Goal: Task Accomplishment & Management: Use online tool/utility

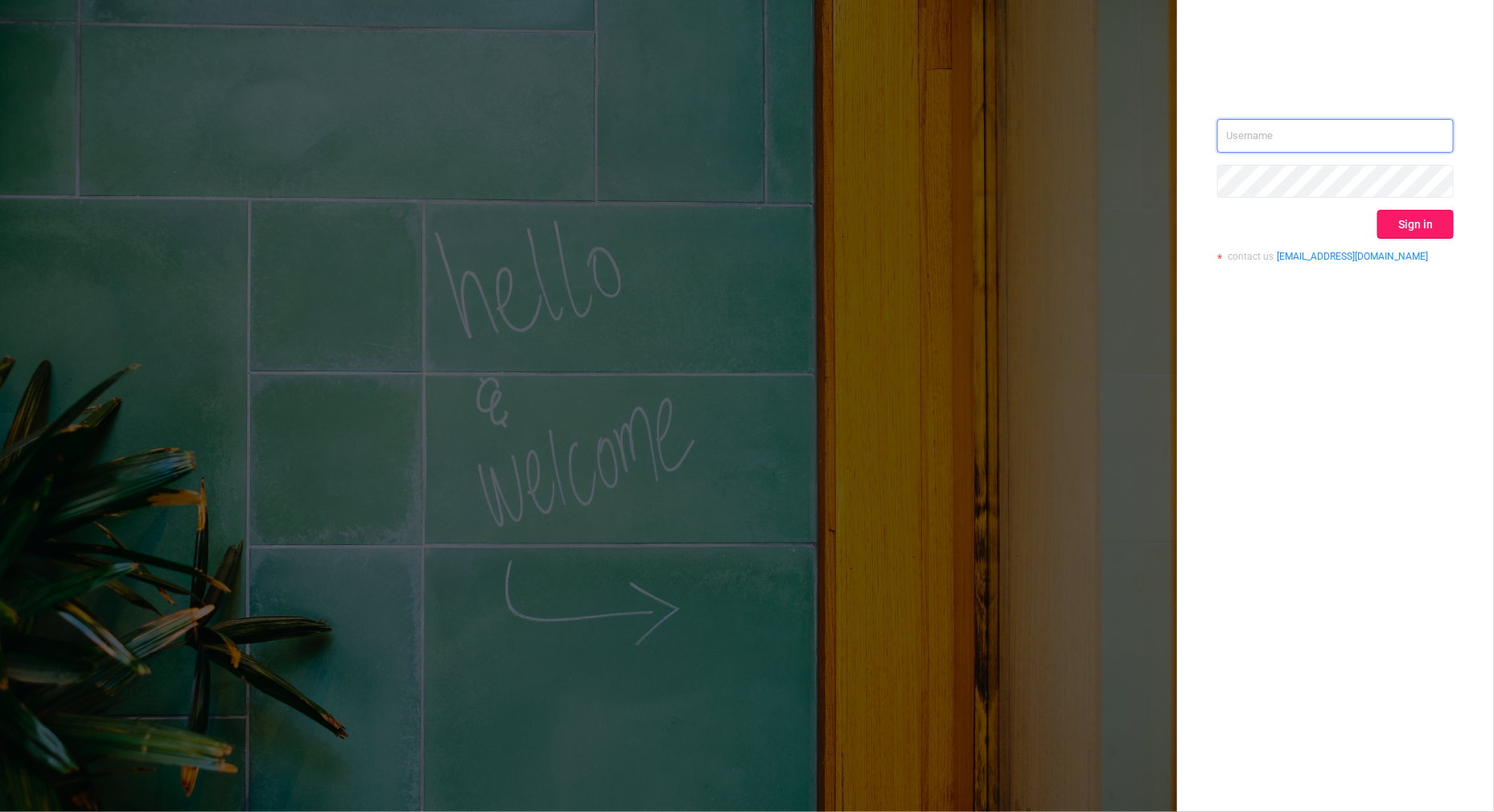
type input "[PERSON_NAME][EMAIL_ADDRESS][DOMAIN_NAME]"
click at [1421, 210] on button "Sign in" at bounding box center [1415, 225] width 77 height 29
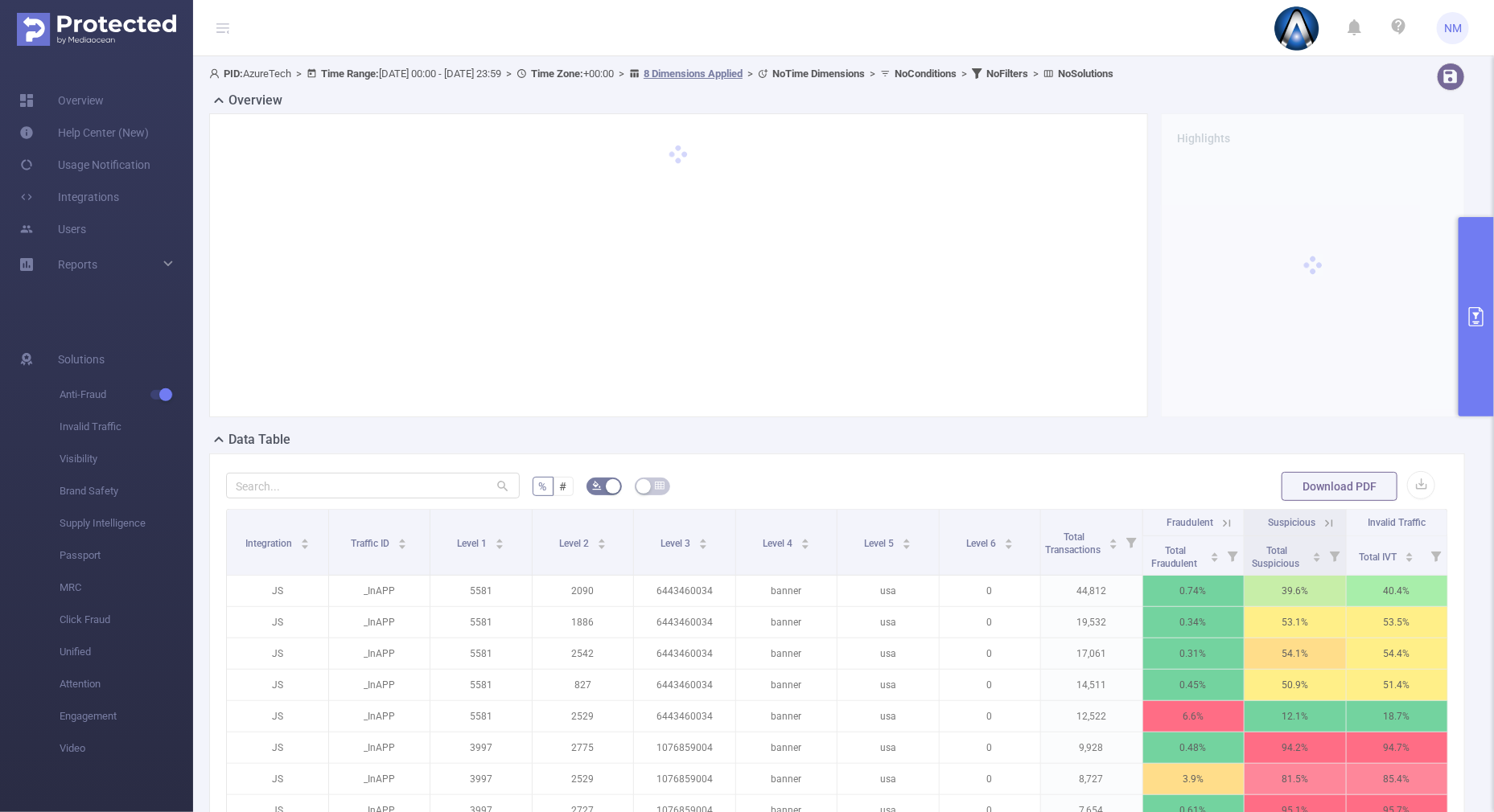
click at [1471, 349] on button "primary" at bounding box center [1476, 317] width 36 height 200
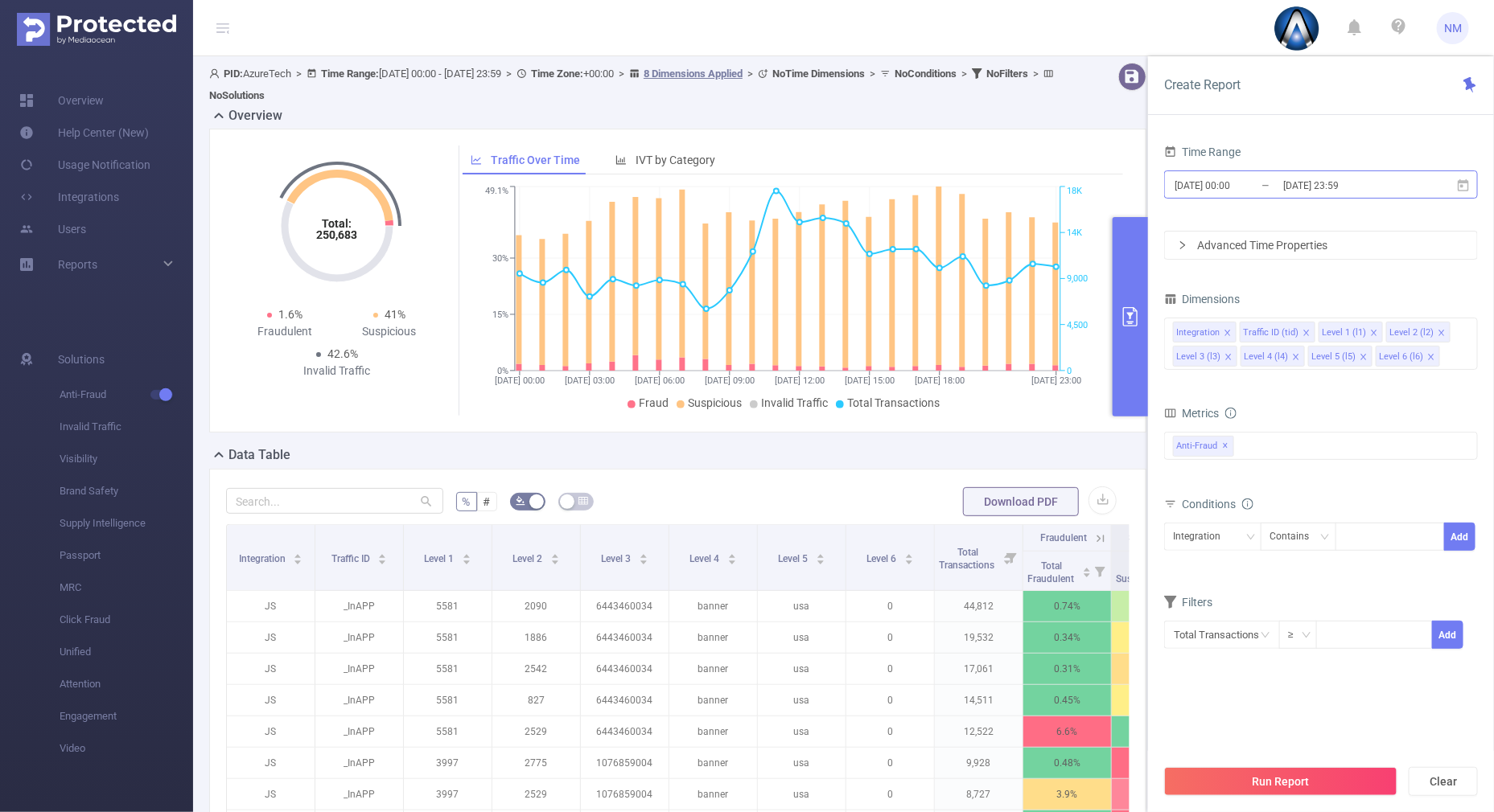
click at [1318, 181] on input "[DATE] 23:59" at bounding box center [1347, 185] width 130 height 21
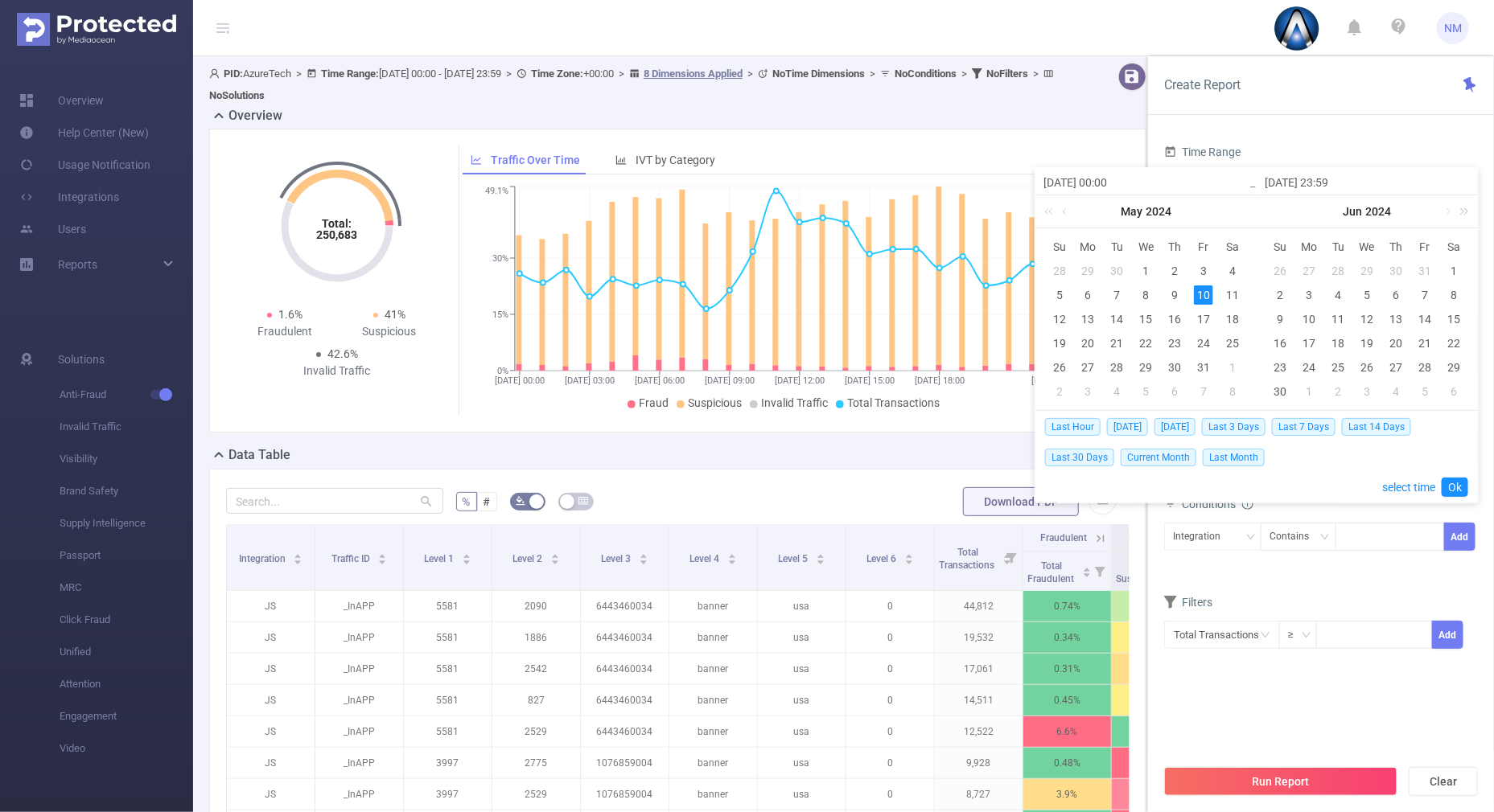
click at [1466, 210] on link at bounding box center [1462, 211] width 21 height 32
click at [1450, 209] on link at bounding box center [1446, 211] width 15 height 32
click at [1363, 266] on div "3" at bounding box center [1367, 271] width 19 height 19
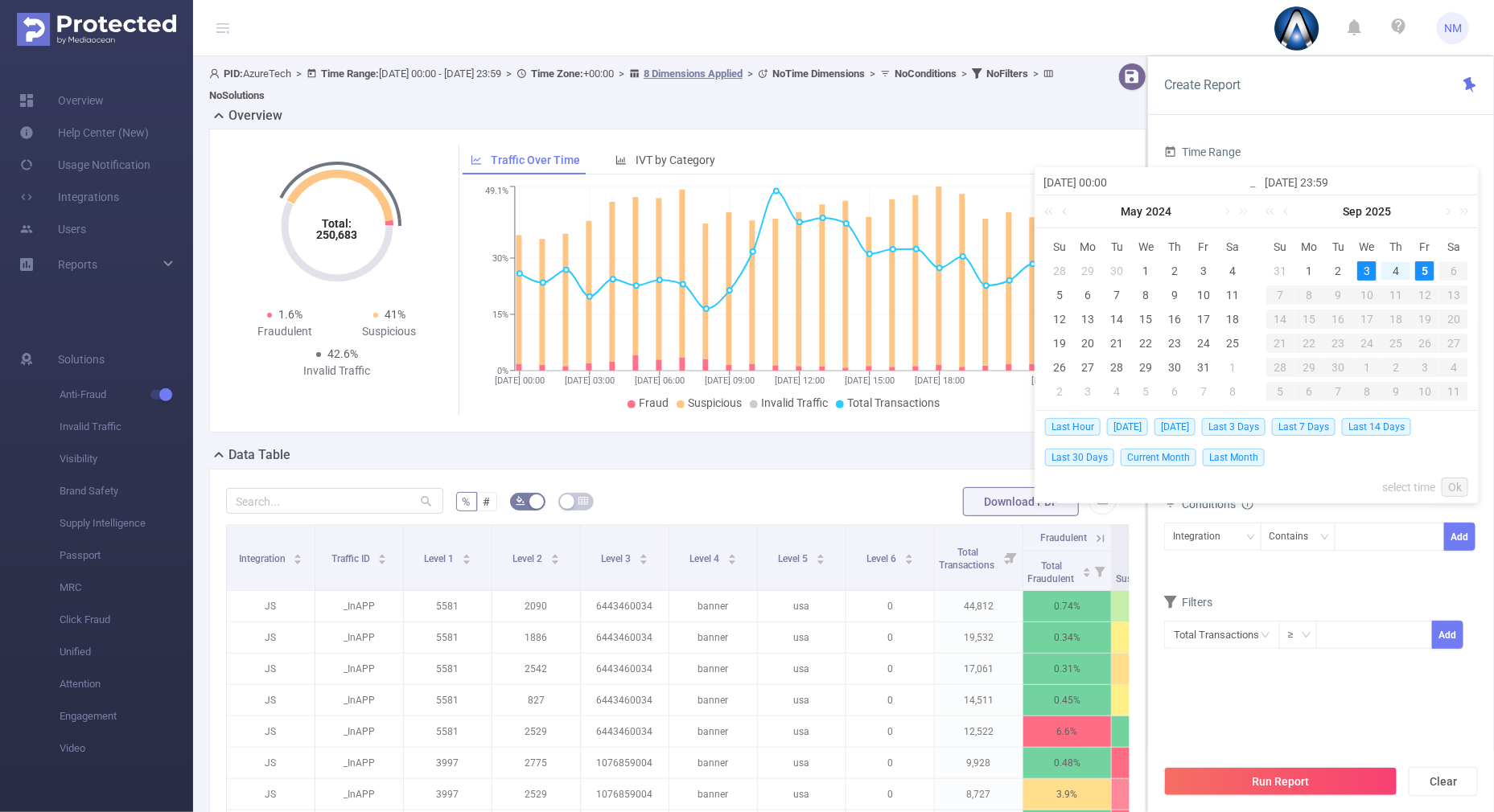
click at [1417, 269] on div "5" at bounding box center [1424, 271] width 19 height 19
type input "[DATE] 00:00"
type input "[DATE] 23:59"
type input "[DATE] 00:00"
type input "[DATE] 23:59"
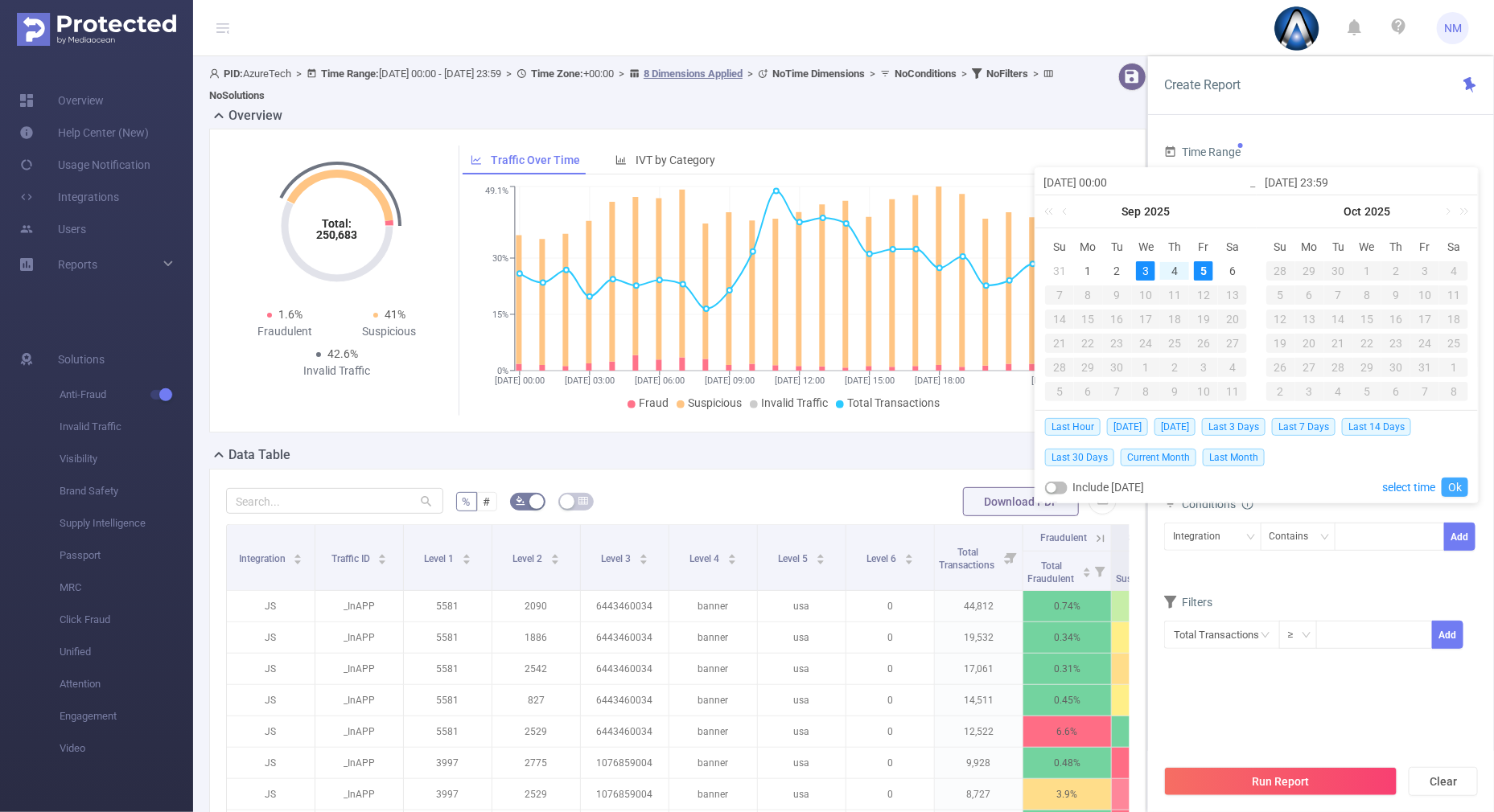
click at [1455, 479] on link "Ok" at bounding box center [1454, 487] width 26 height 19
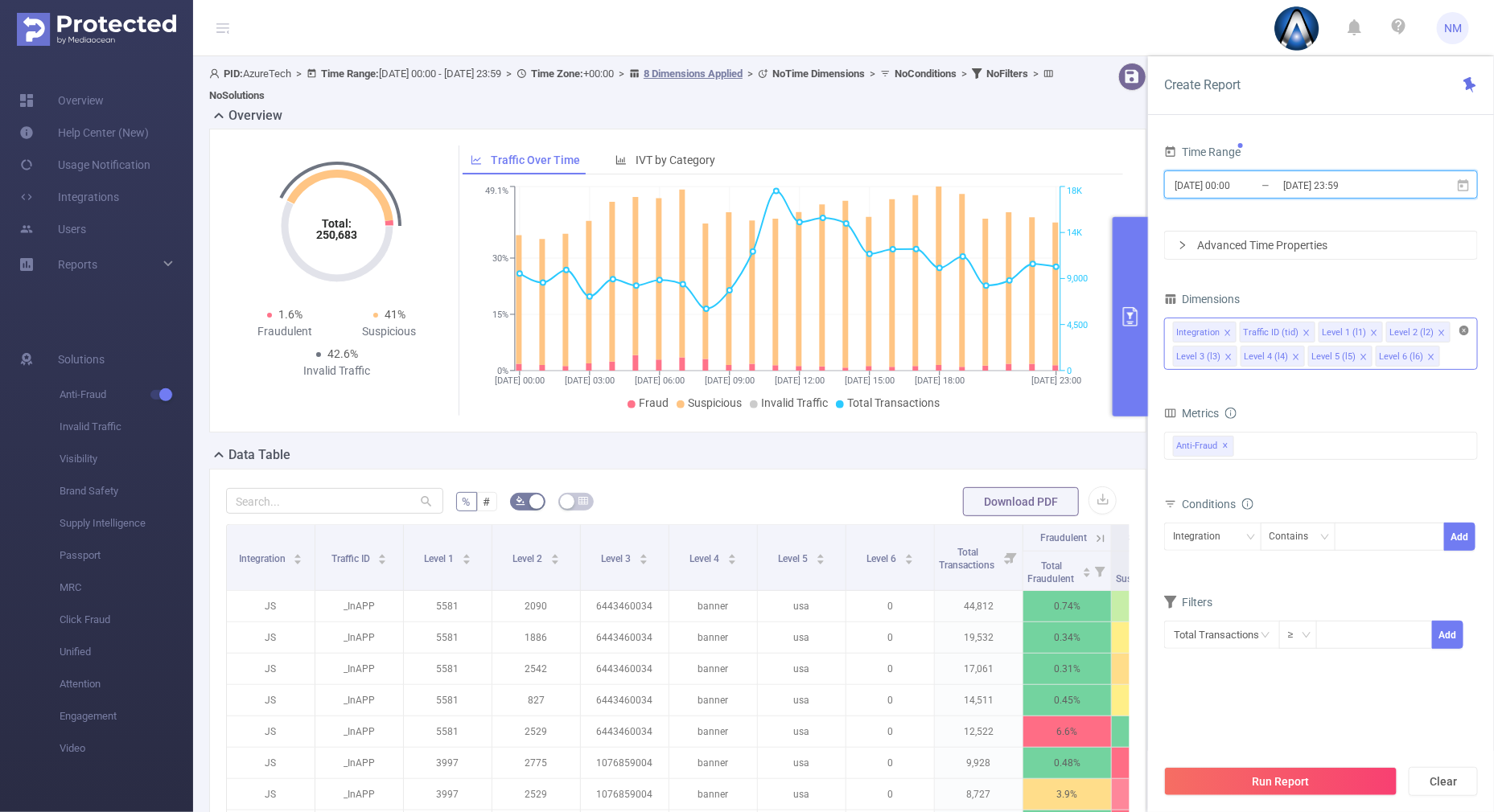
click at [1467, 329] on icon "icon: close-circle" at bounding box center [1464, 330] width 10 height 10
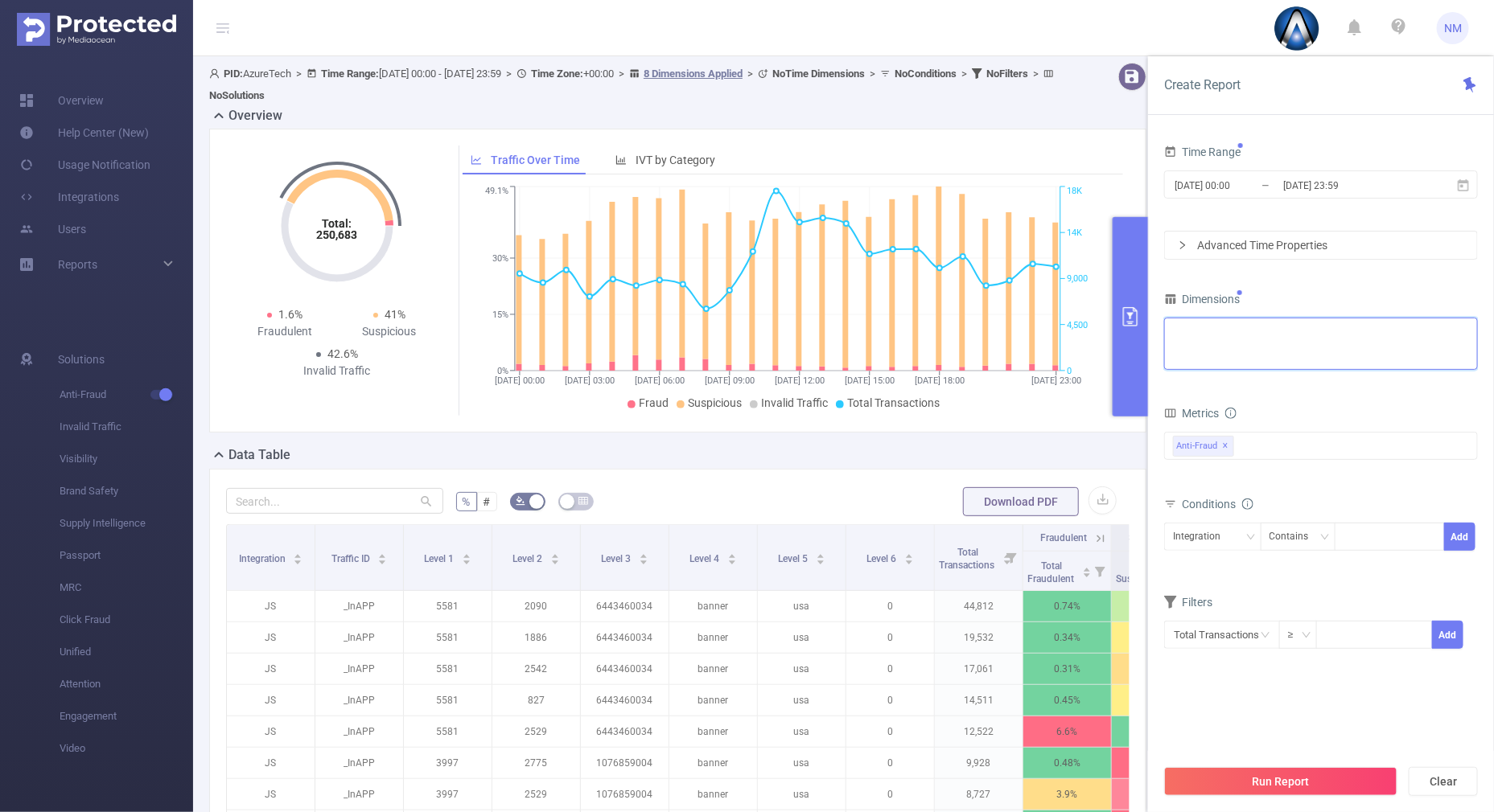
click at [1380, 335] on div "Integration Traffic ID (tid) Level 1 (l1) Level 2 (l2) Level 3 (l3) Level 4 (l4…" at bounding box center [1320, 331] width 296 height 26
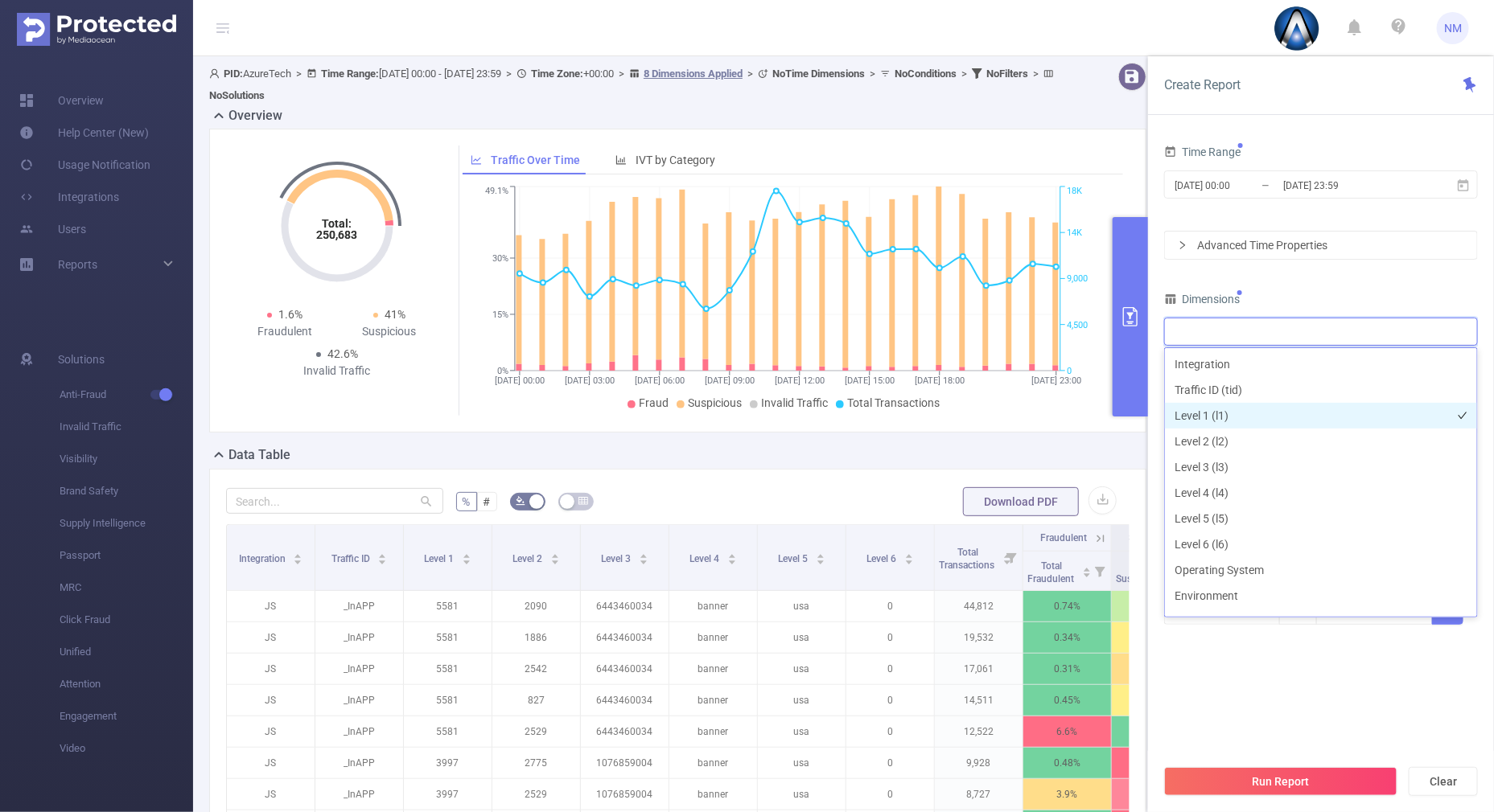
click at [1230, 425] on li "Level 1 (l1)" at bounding box center [1320, 416] width 312 height 26
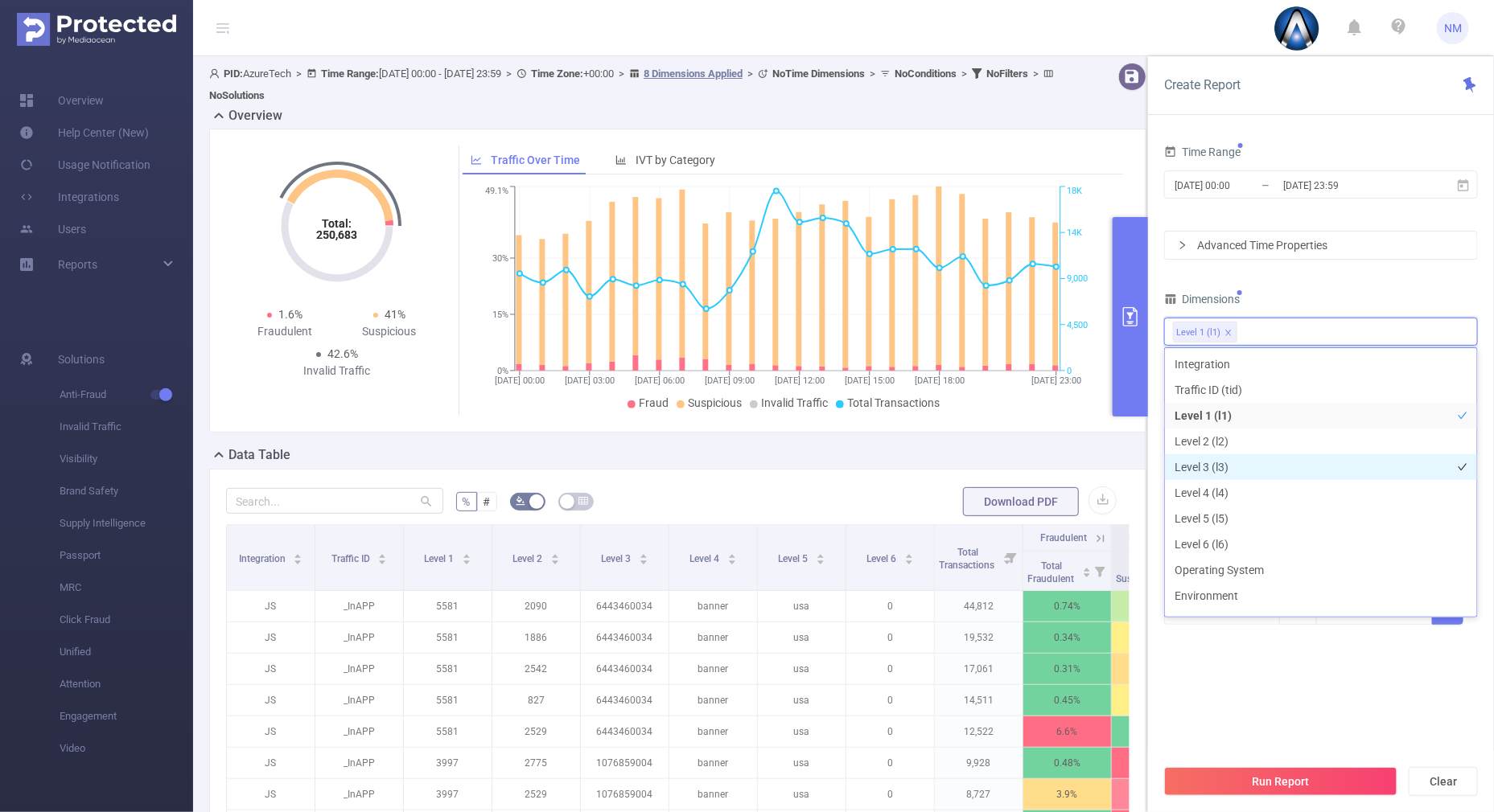
click at [1211, 472] on li "Level 3 (l3)" at bounding box center [1320, 467] width 312 height 26
click at [1315, 288] on div "Dimensions" at bounding box center [1320, 300] width 314 height 26
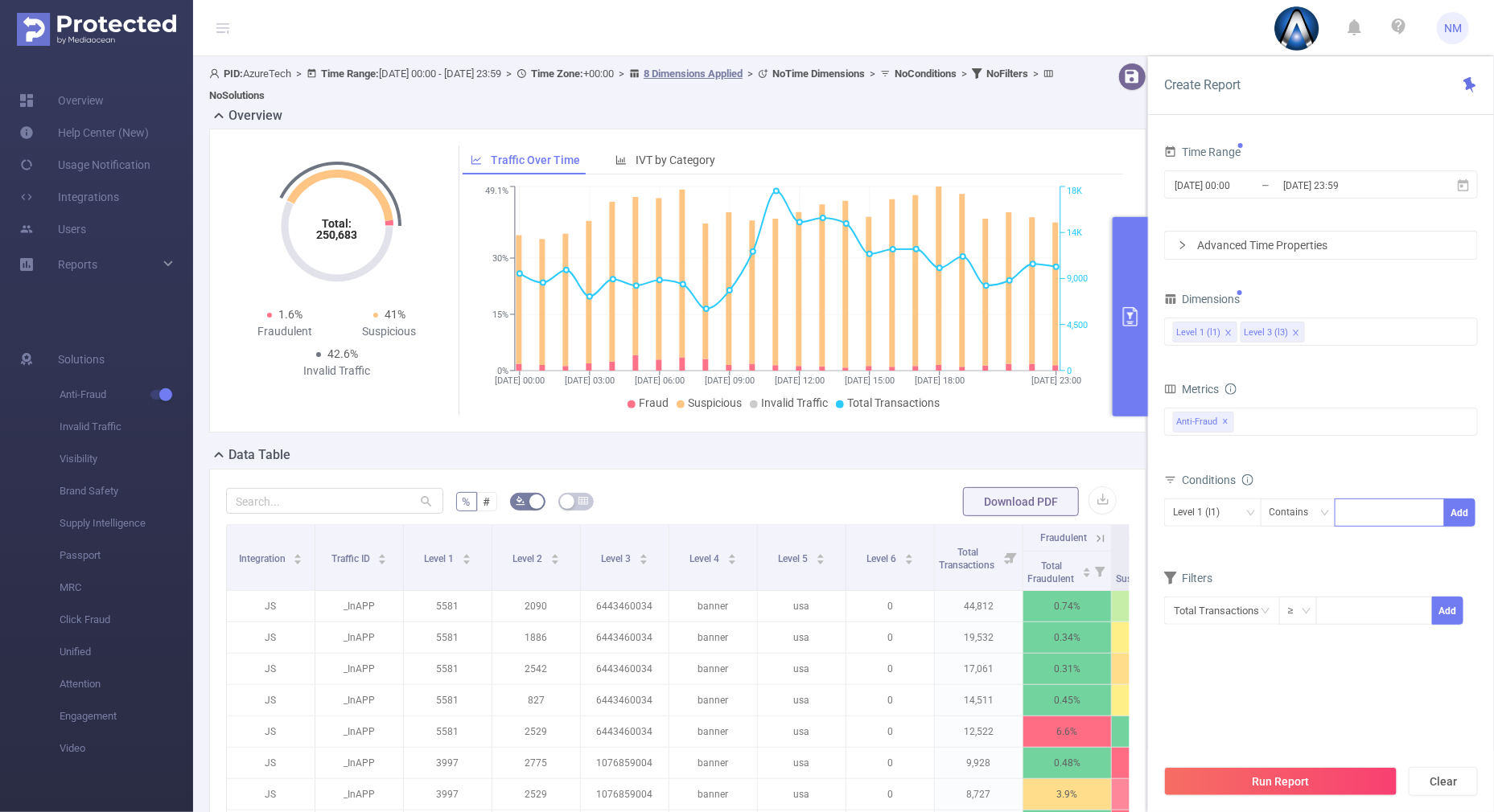
click at [1357, 504] on div at bounding box center [1388, 512] width 92 height 26
type input "22035"
click at [1456, 509] on button "Add" at bounding box center [1459, 512] width 31 height 28
click at [1211, 508] on div "Level 3 (l3)" at bounding box center [1202, 512] width 58 height 26
click at [1207, 542] on li "Level 1 (l1)" at bounding box center [1212, 544] width 97 height 26
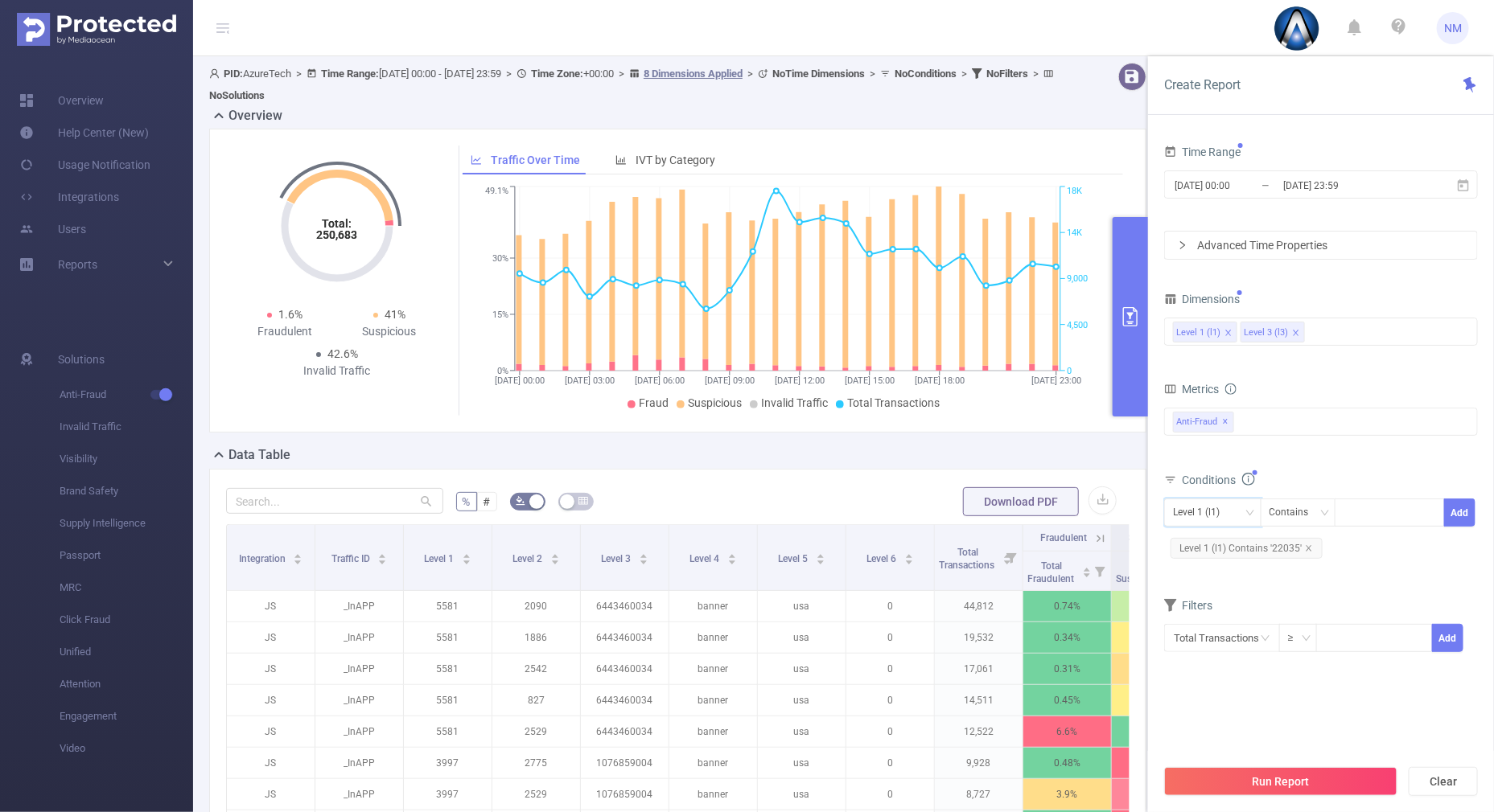
click at [1287, 466] on form "Dimensions Level 1 (l1) Level 3 (l3) Metrics Total Fraudulent Bot/Virus Hostile…" at bounding box center [1320, 480] width 314 height 385
click at [1255, 776] on button "Run Report" at bounding box center [1280, 781] width 234 height 29
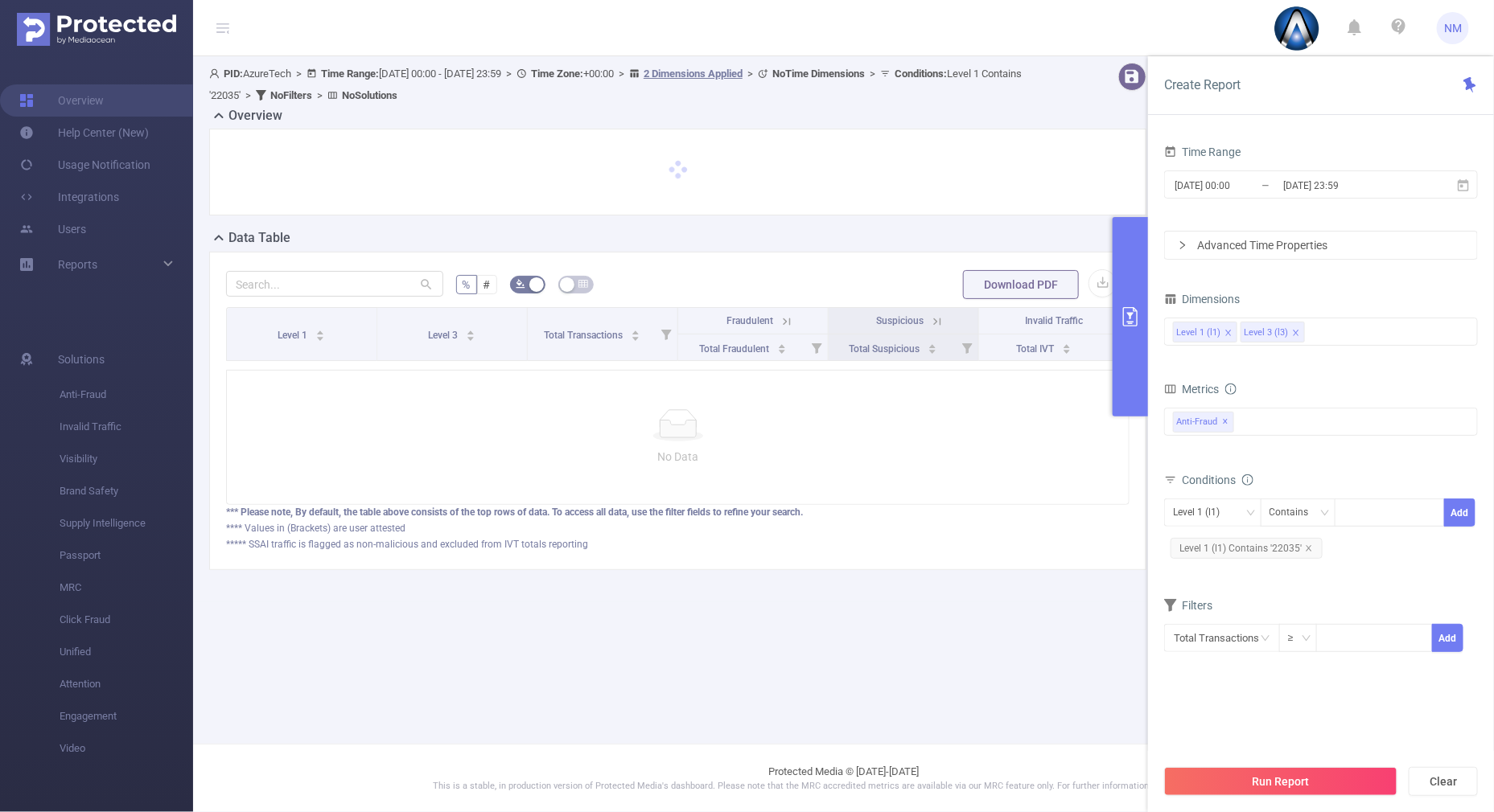
click at [1135, 358] on button "primary" at bounding box center [1129, 317] width 36 height 200
click at [1121, 347] on button "primary" at bounding box center [1129, 317] width 36 height 200
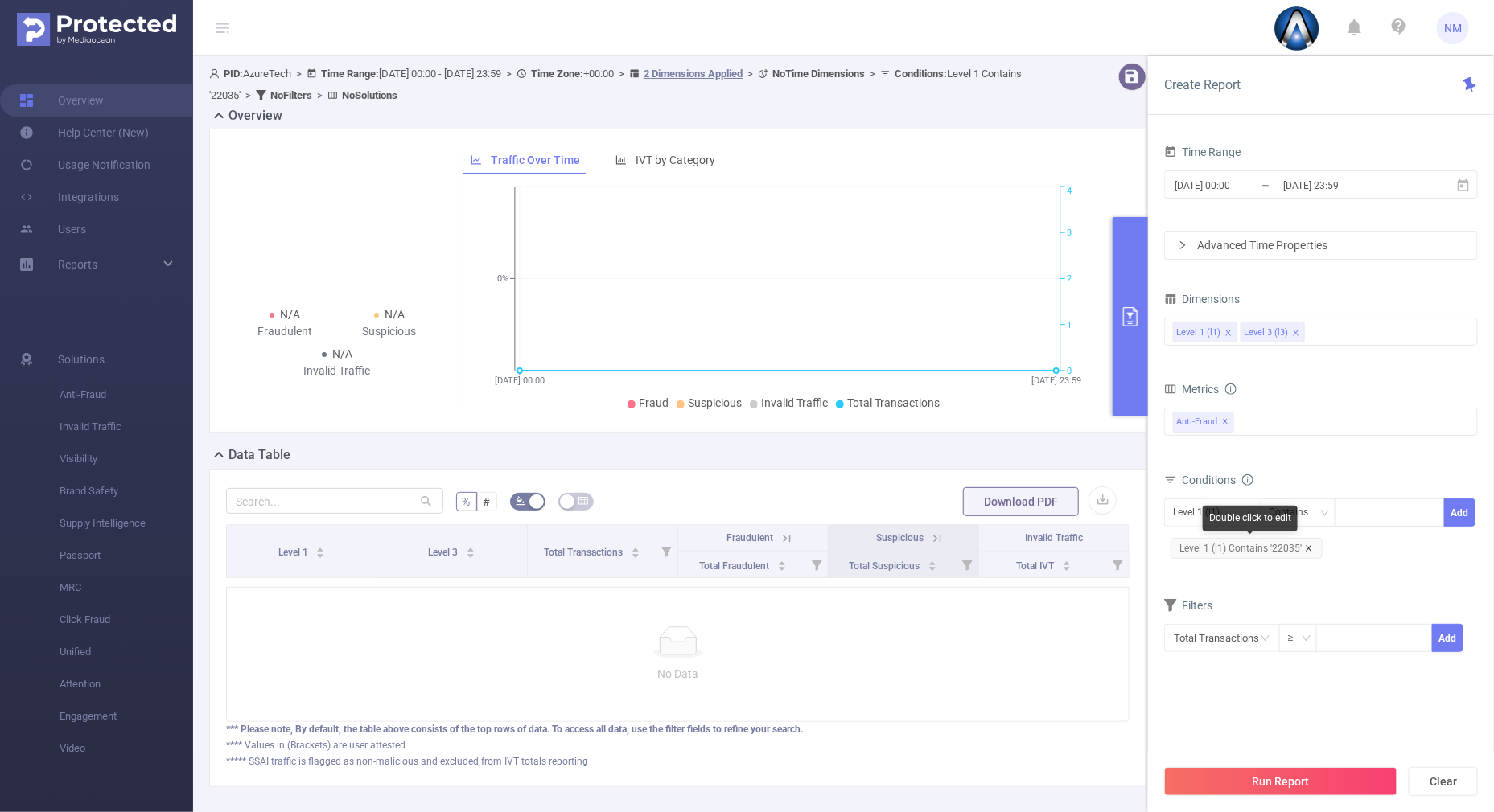
click at [1310, 547] on icon "icon: close" at bounding box center [1309, 548] width 8 height 8
click at [1373, 515] on div at bounding box center [1388, 512] width 92 height 26
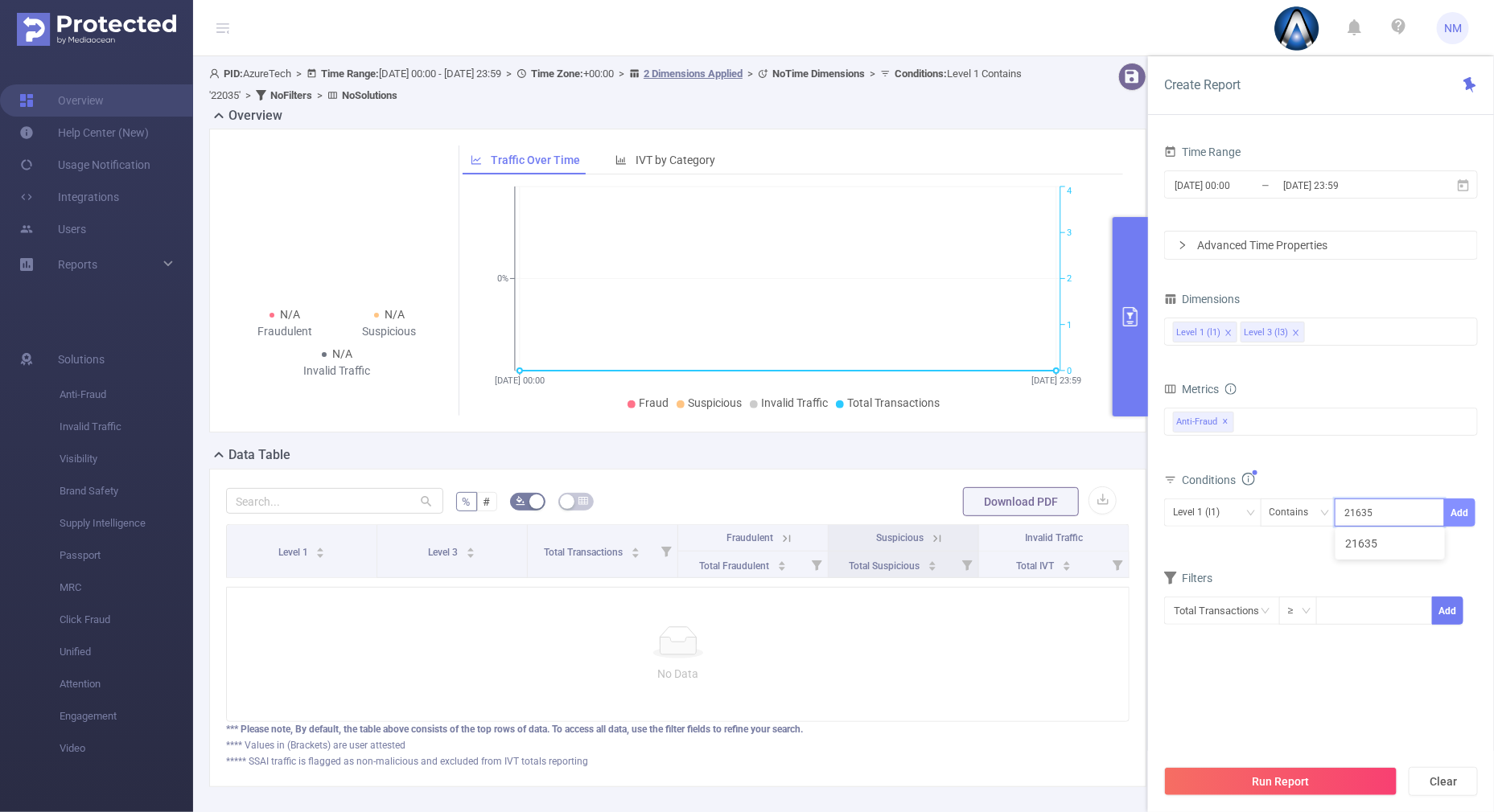
type input "21635"
click at [1463, 504] on button "Add" at bounding box center [1459, 512] width 31 height 28
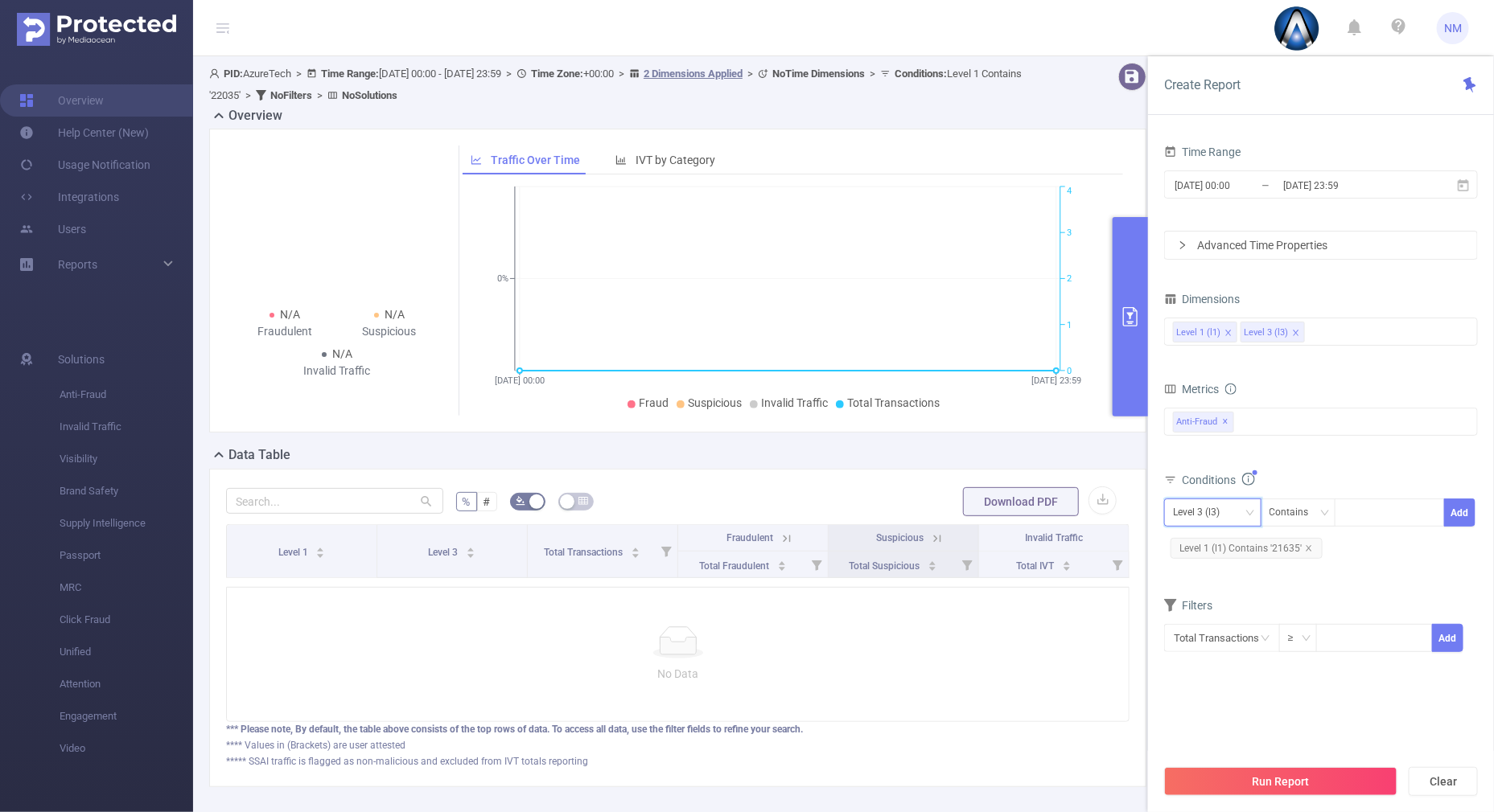
click at [1234, 505] on div "Level 3 (l3)" at bounding box center [1213, 512] width 79 height 26
click at [1200, 546] on li "Level 1 (l1)" at bounding box center [1212, 544] width 97 height 26
click at [1231, 785] on button "Run Report" at bounding box center [1280, 781] width 234 height 29
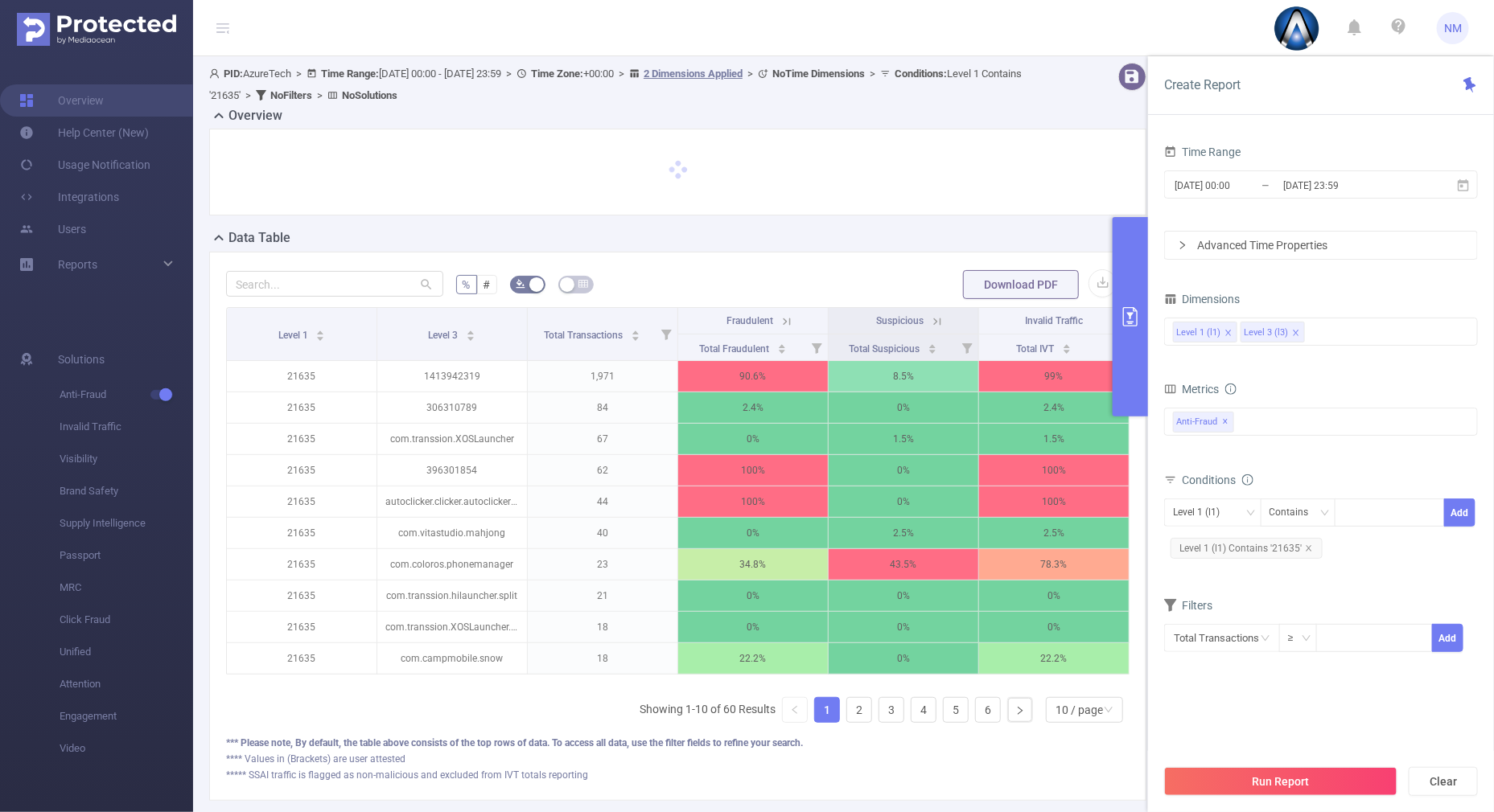
click at [1126, 361] on button "primary" at bounding box center [1129, 317] width 36 height 200
click at [1128, 390] on button "primary" at bounding box center [1129, 317] width 36 height 200
click at [1130, 382] on button "primary" at bounding box center [1129, 317] width 36 height 200
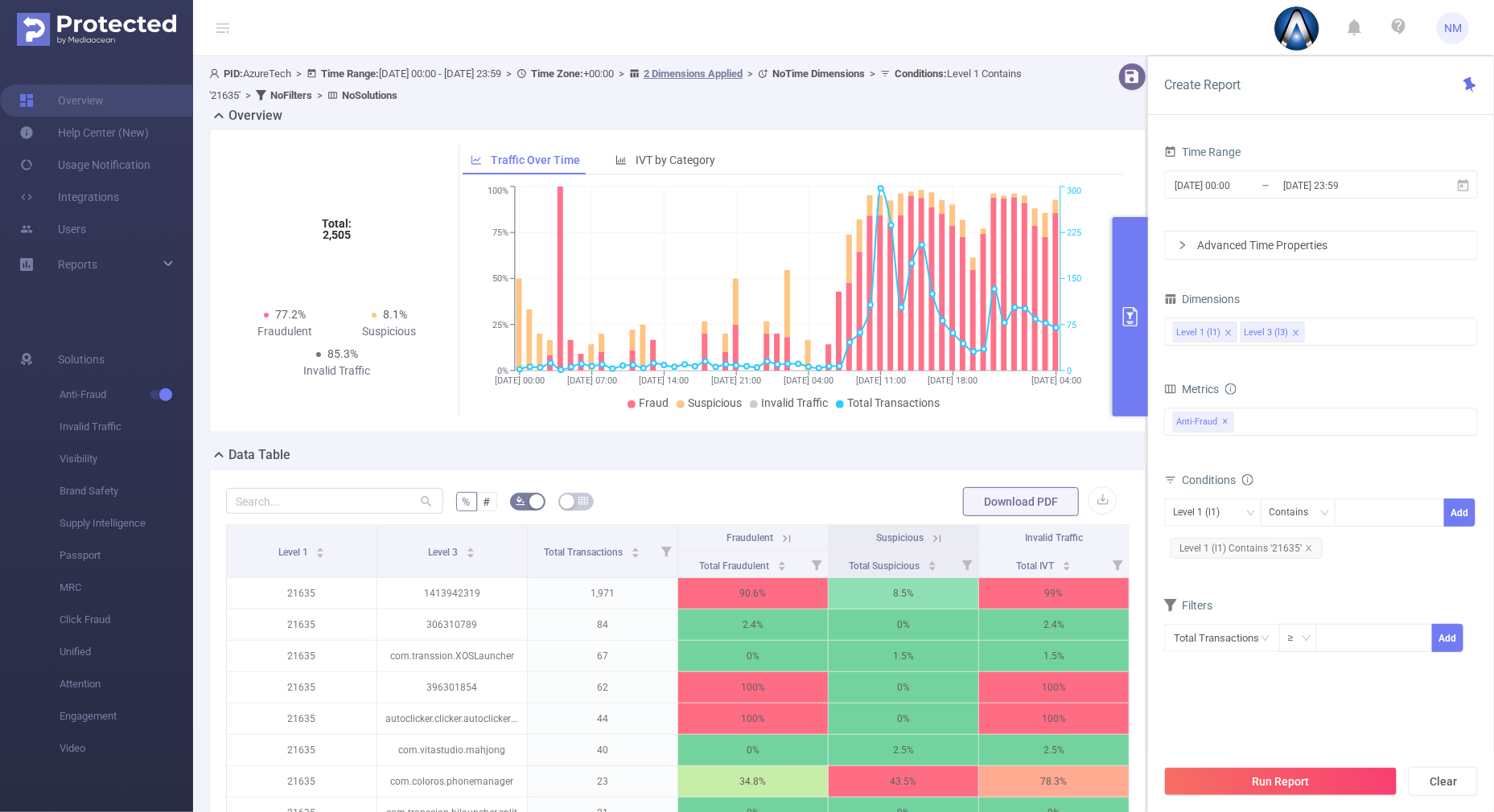
click at [1118, 375] on button "primary" at bounding box center [1129, 317] width 36 height 200
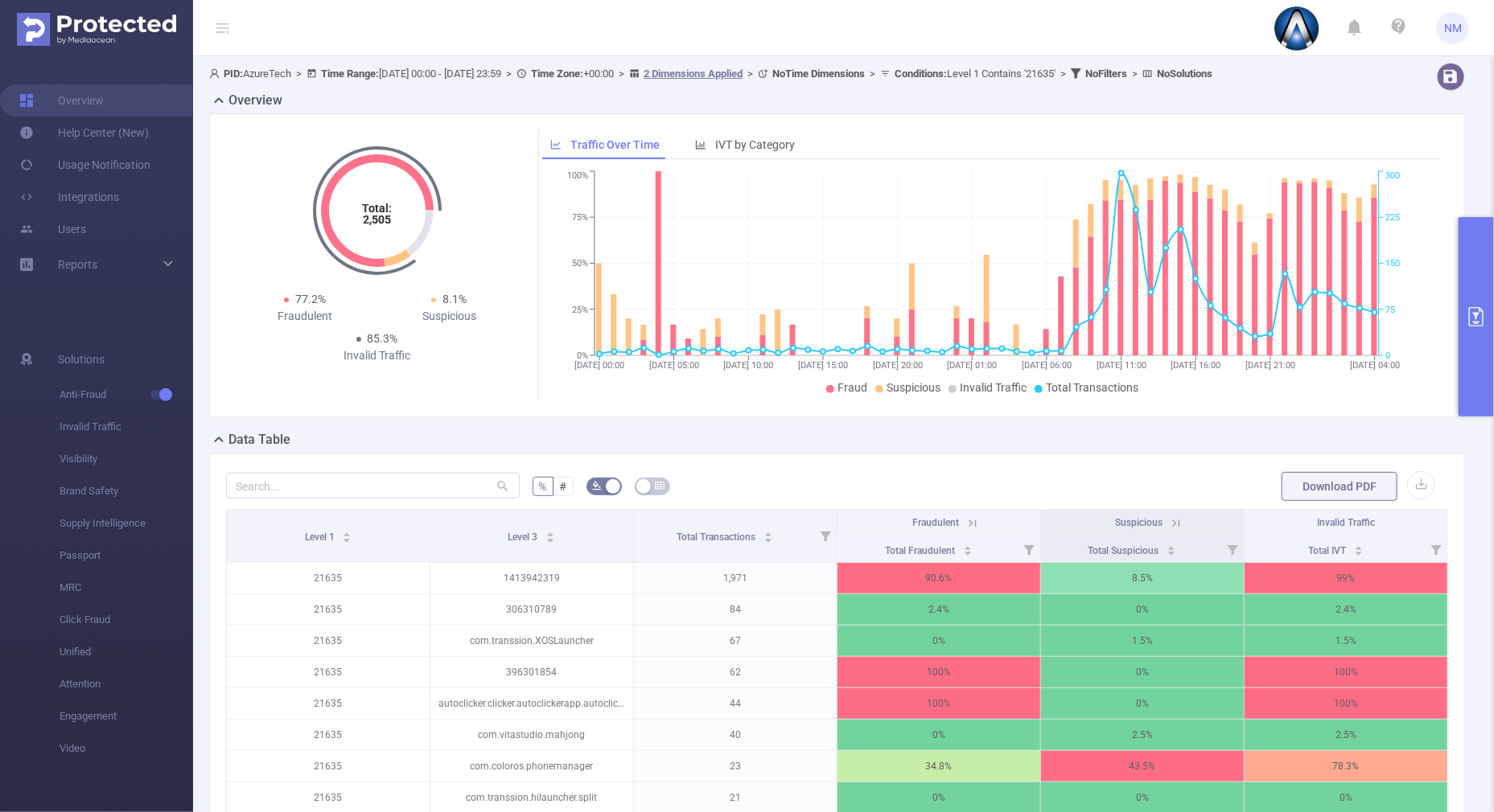
click at [966, 518] on icon at bounding box center [972, 523] width 15 height 15
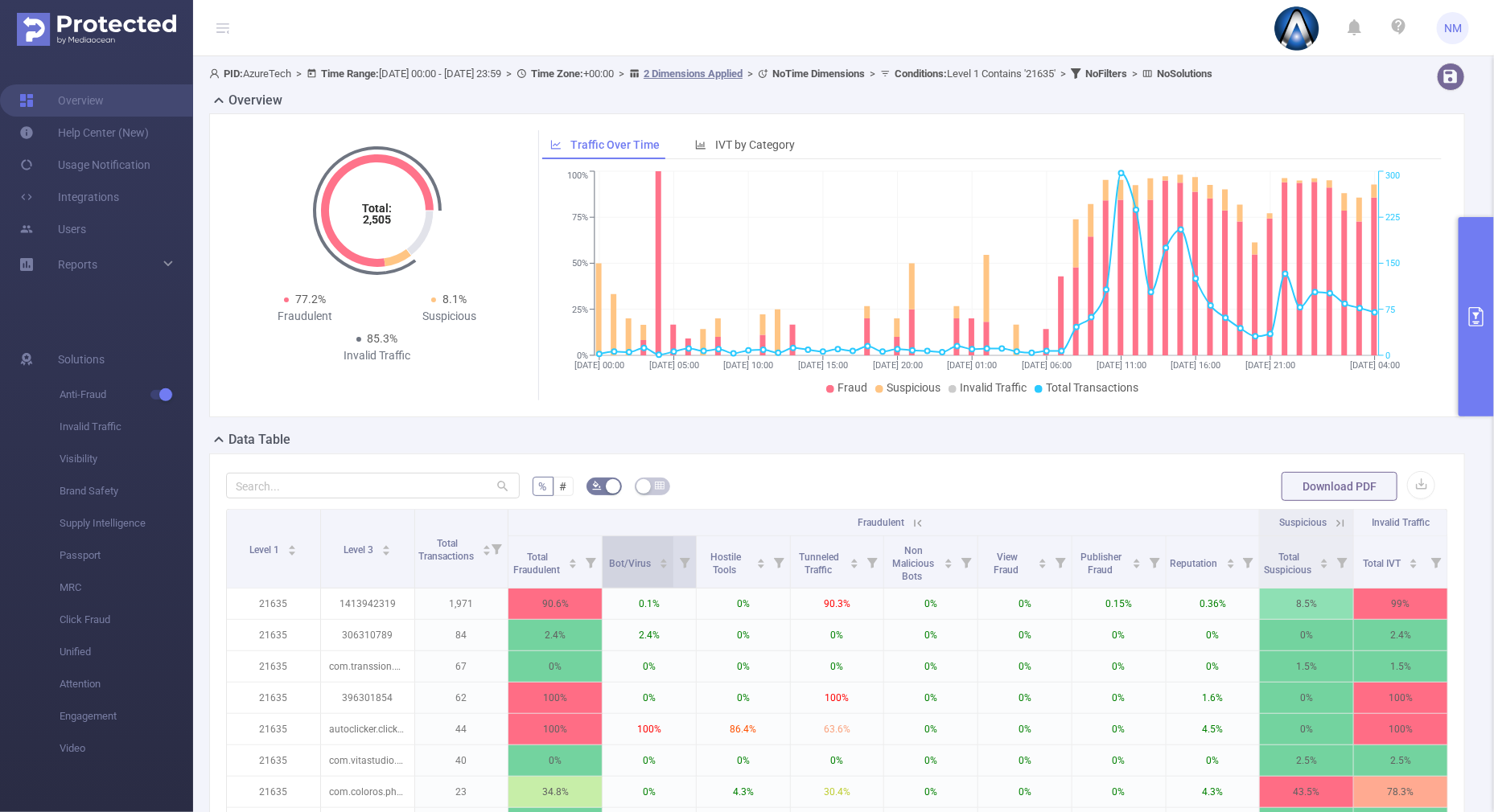
click at [659, 557] on icon "icon: caret-up" at bounding box center [663, 560] width 9 height 9
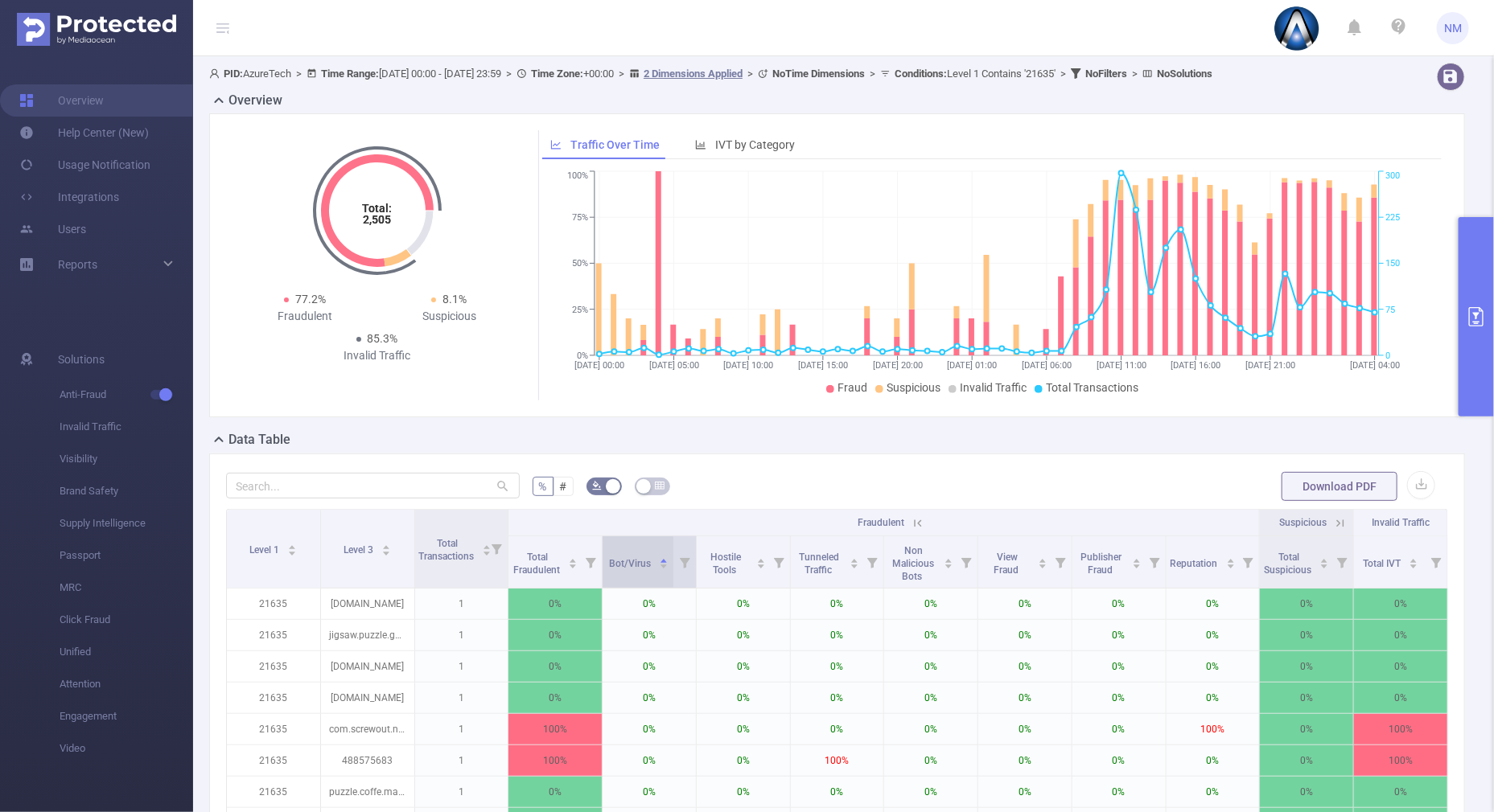
click at [659, 569] on icon "icon: caret-down" at bounding box center [663, 566] width 9 height 9
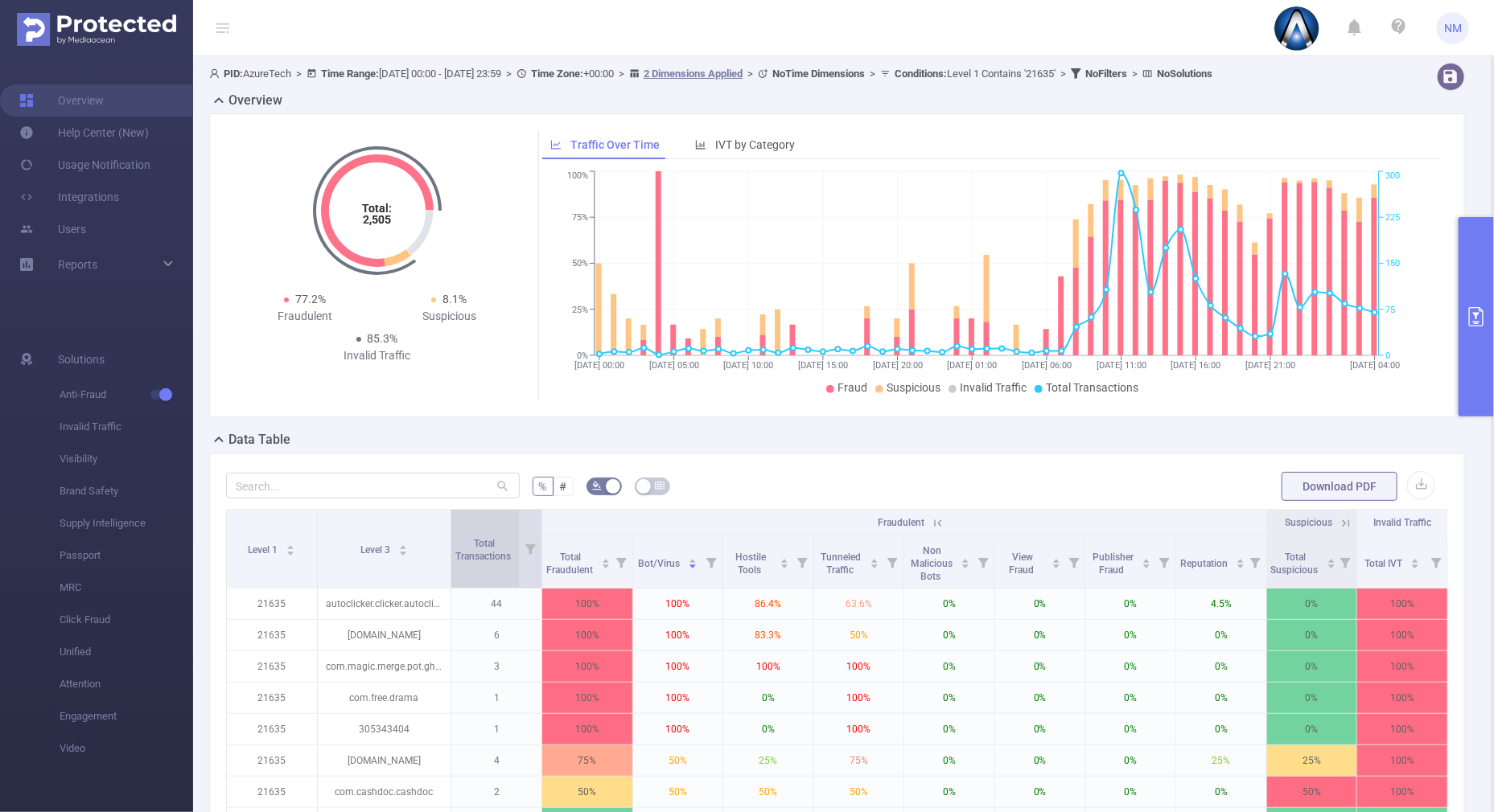
drag, startPoint x: 410, startPoint y: 547, endPoint x: 500, endPoint y: 539, distance: 90.4
click at [500, 536] on tr "Level 1 Level 3 Total Transactions Fraudulent Suspicious Invalid Traffic" at bounding box center [837, 522] width 1221 height 26
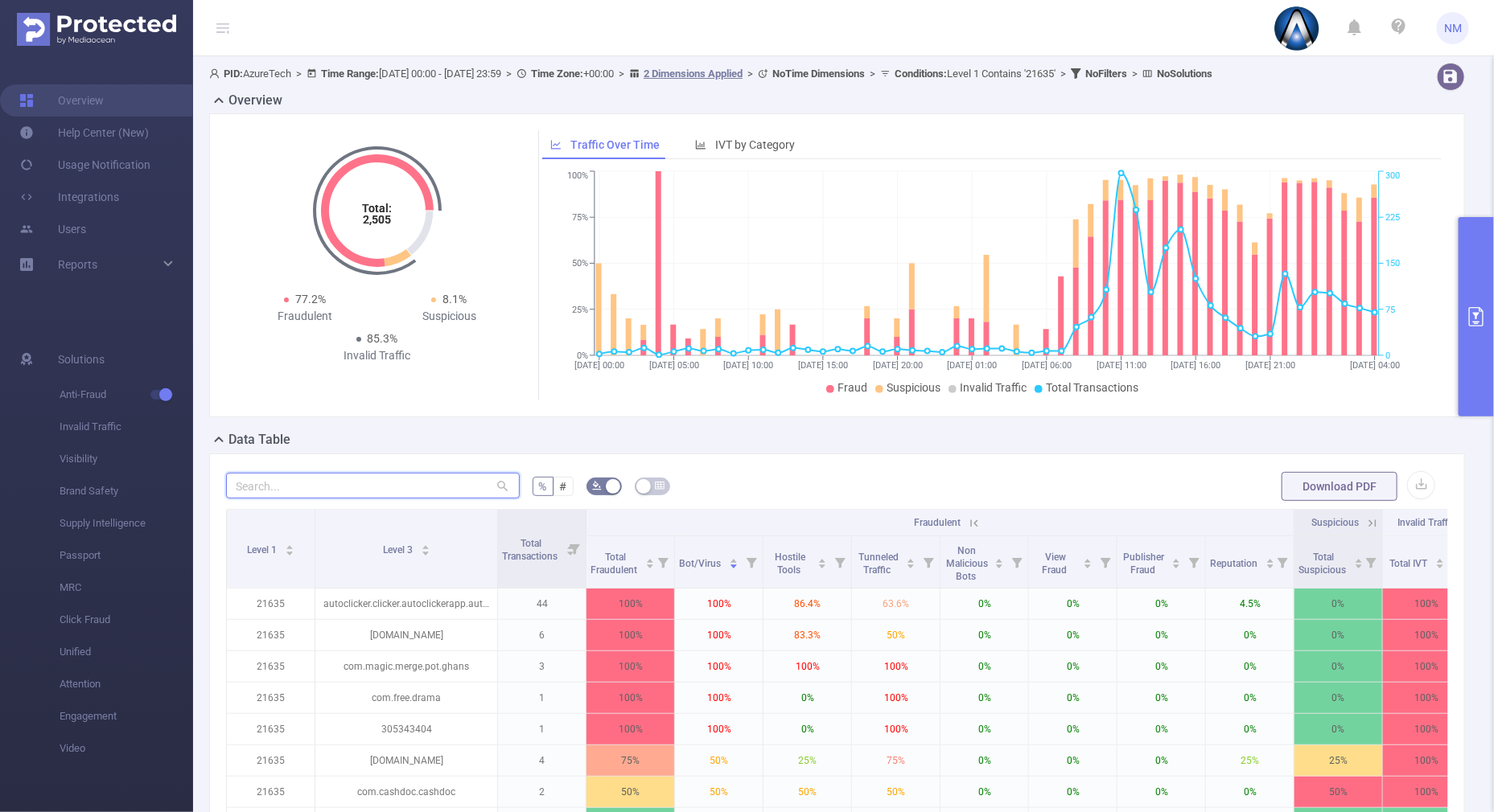
click at [427, 483] on input "text" at bounding box center [372, 485] width 294 height 26
paste input "1413942319"
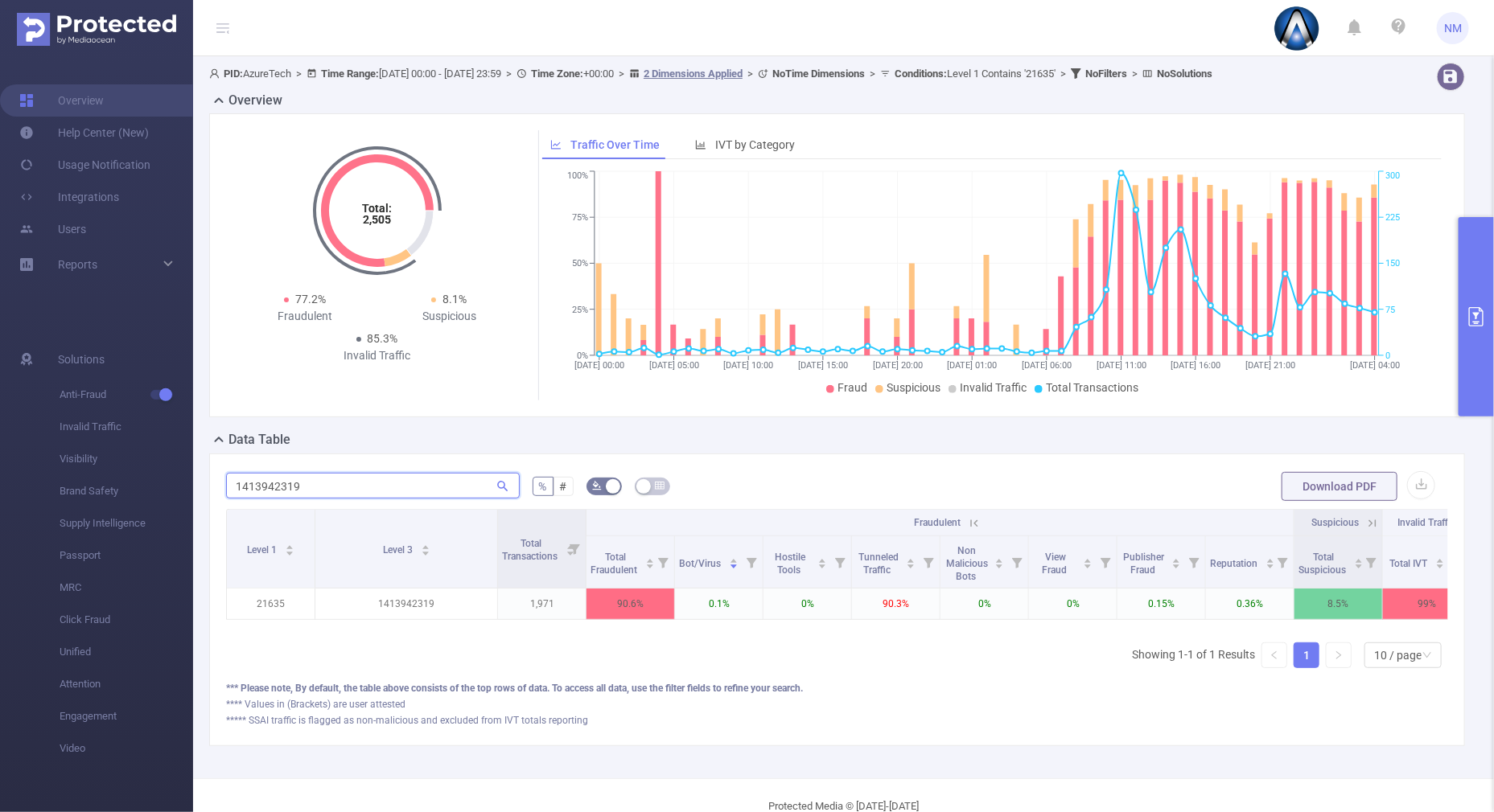
scroll to position [0, 20]
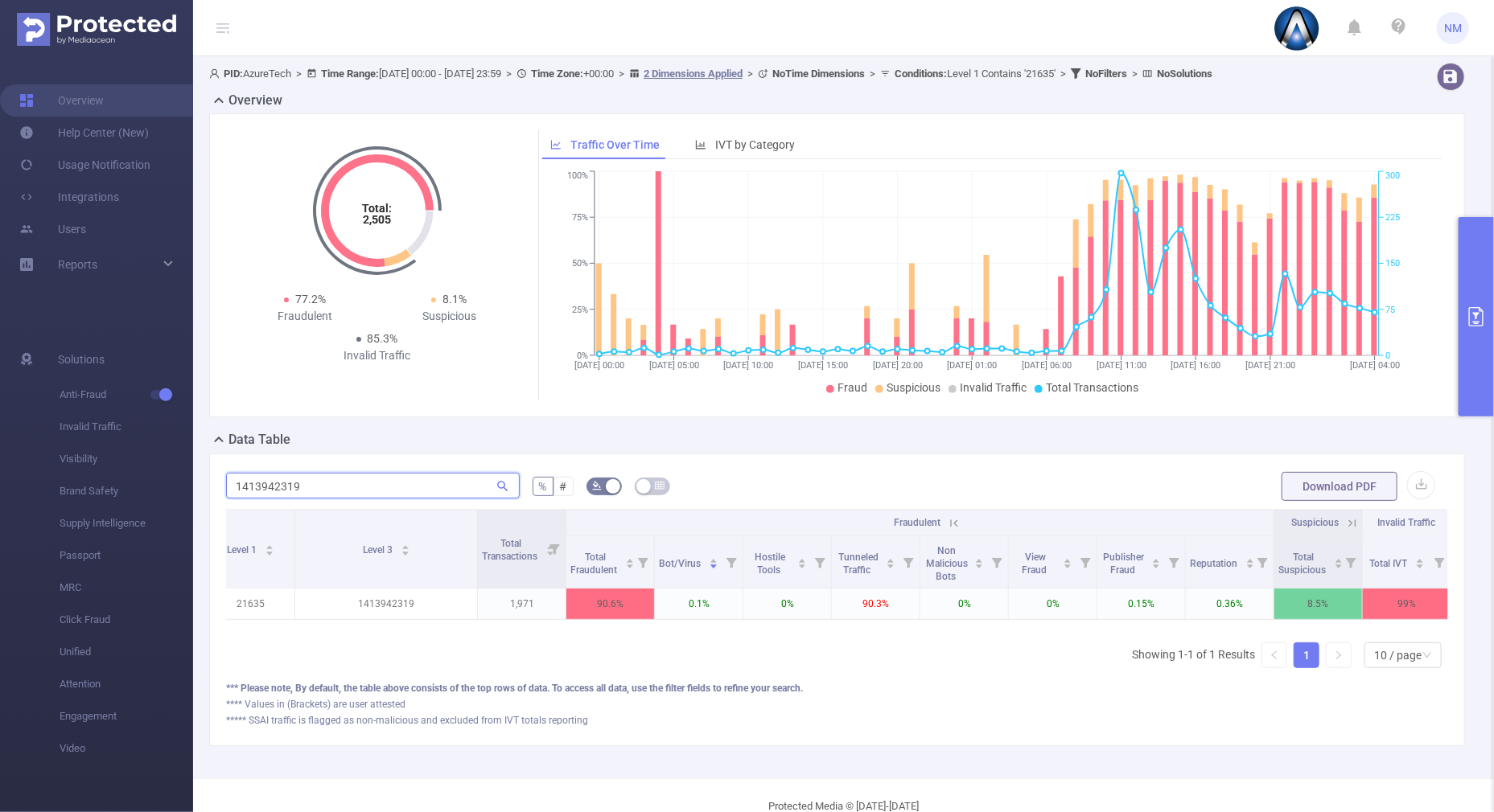
type input "1413942319"
